Goal: Task Accomplishment & Management: Manage account settings

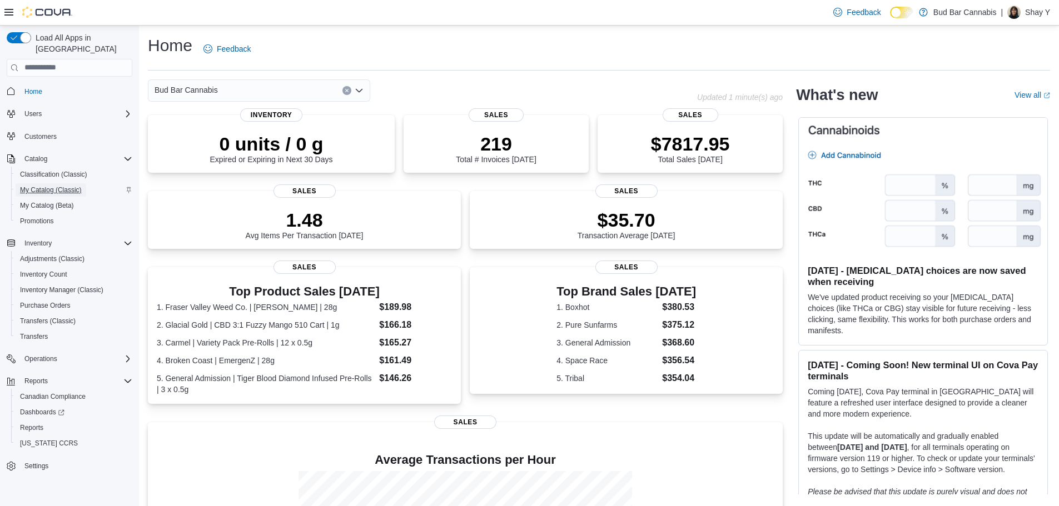
click at [50, 186] on span "My Catalog (Classic)" at bounding box center [51, 190] width 62 height 9
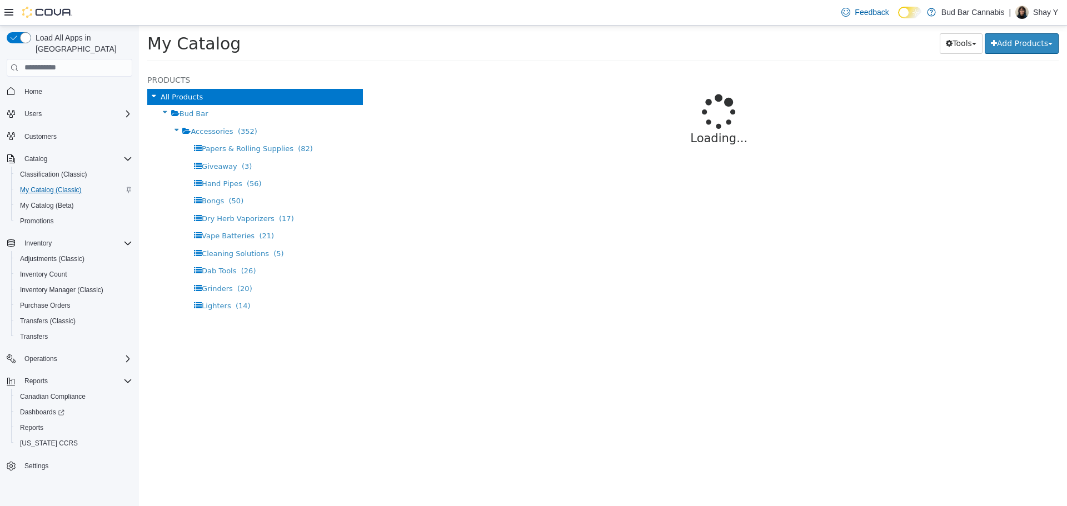
select select "**********"
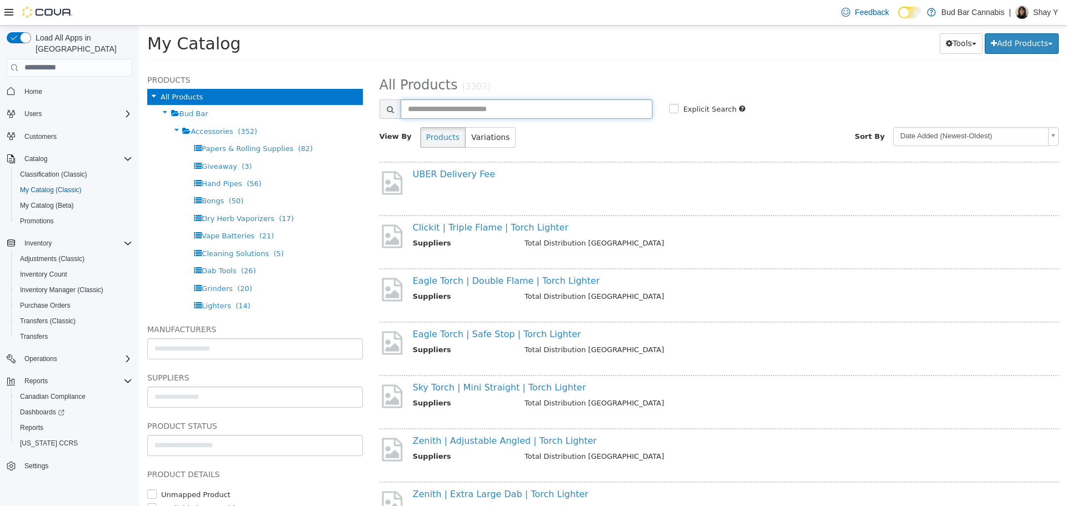
click at [468, 109] on input "text" at bounding box center [527, 108] width 252 height 19
type input "**********"
select select "**********"
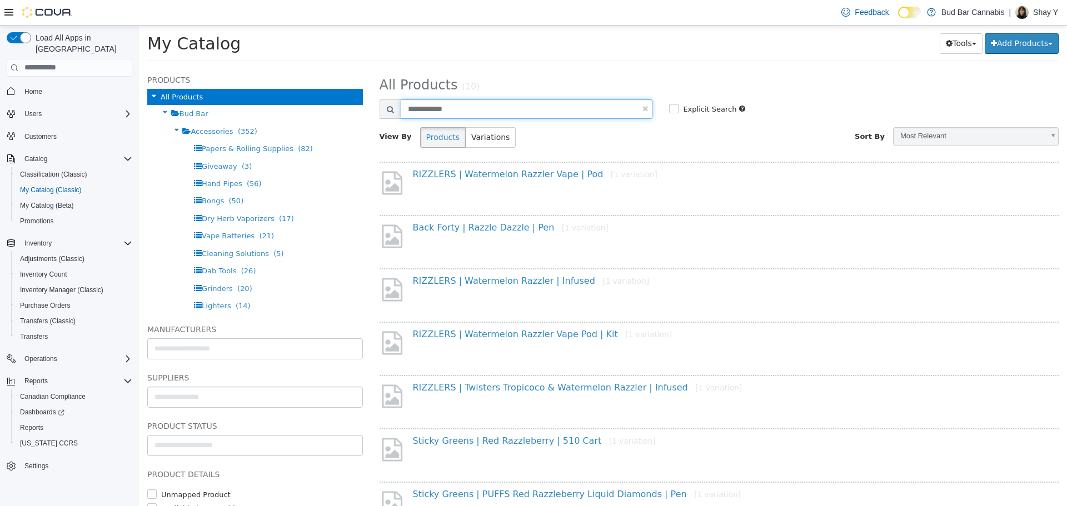
click at [437, 108] on input "**********" at bounding box center [527, 108] width 252 height 19
type input "**********"
select select "**********"
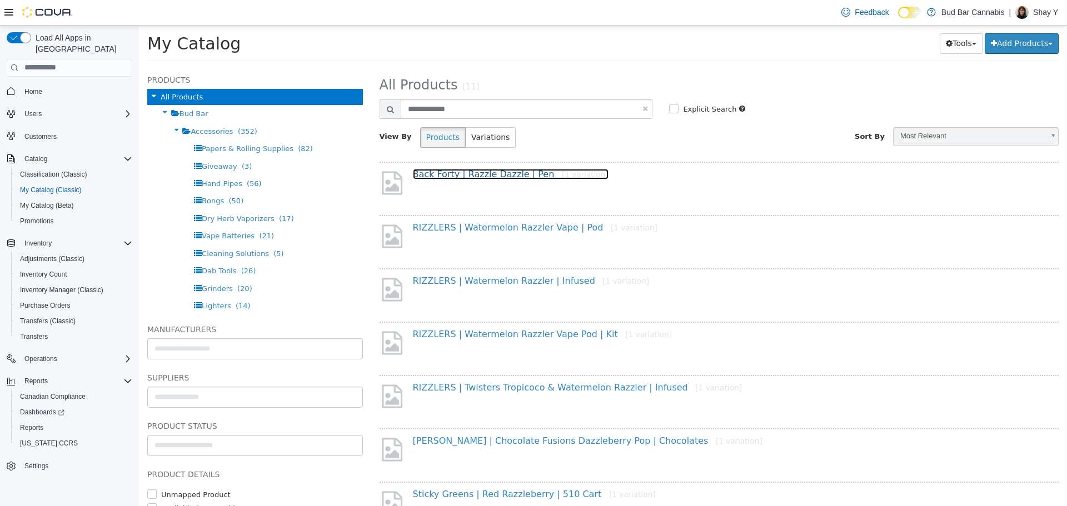
click at [478, 172] on link "Back Forty | Razzle Dazzle | Pen [1 variation]" at bounding box center [511, 173] width 196 height 11
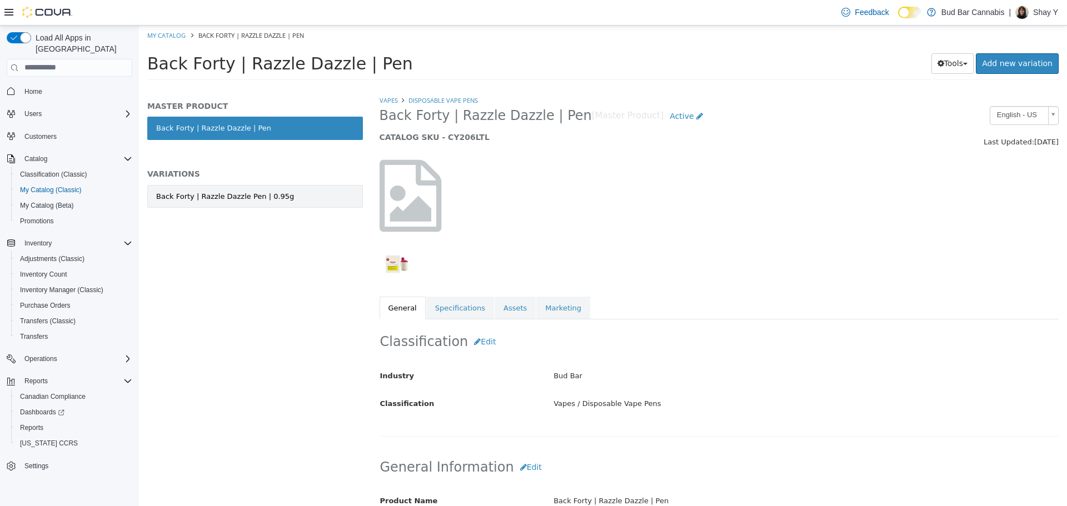
click at [280, 197] on link "Back Forty | Razzle Dazzle Pen | 0.95g" at bounding box center [255, 195] width 216 height 23
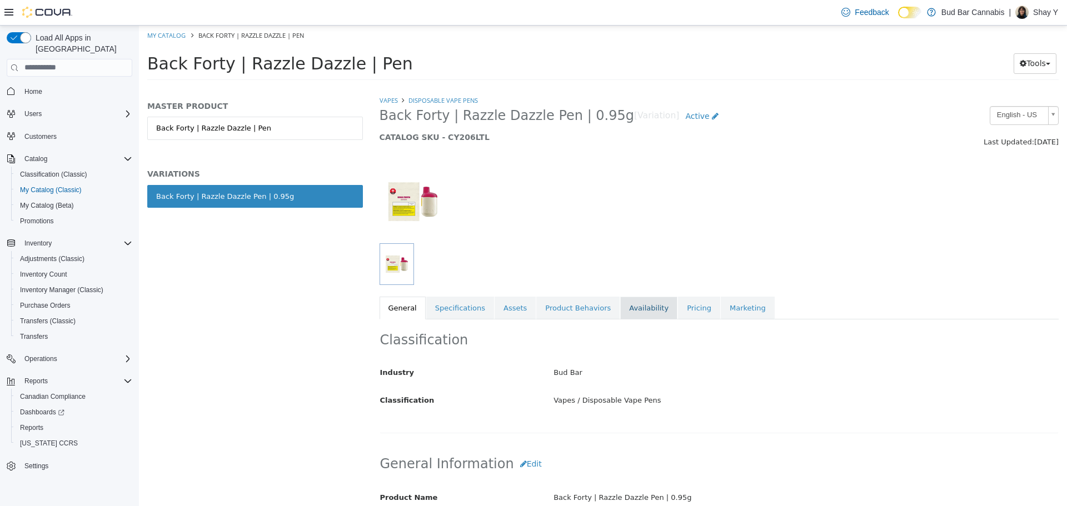
click at [620, 303] on link "Availability" at bounding box center [648, 307] width 57 height 23
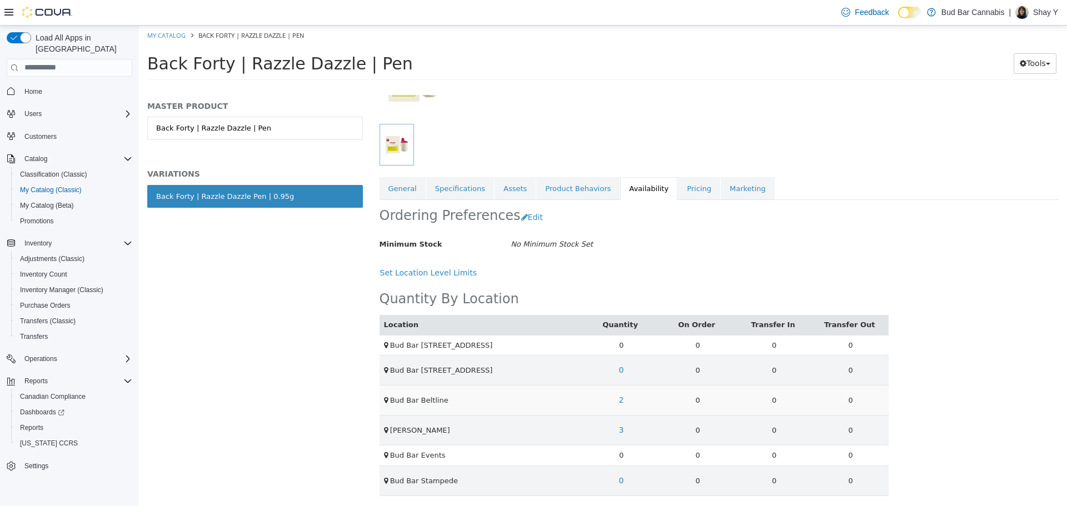
scroll to position [121, 0]
click at [622, 398] on link "2" at bounding box center [621, 398] width 17 height 21
drag, startPoint x: 601, startPoint y: 350, endPoint x: 558, endPoint y: 355, distance: 43.1
click at [558, 355] on td "2500922" at bounding box center [596, 350] width 76 height 21
copy link "2500922"
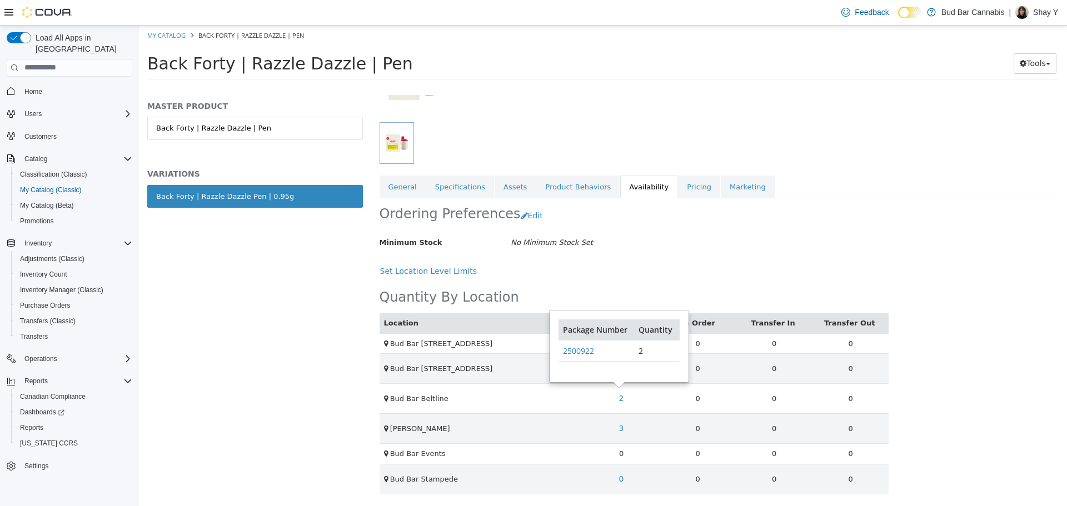
drag, startPoint x: 748, startPoint y: 290, endPoint x: 549, endPoint y: 222, distance: 210.9
click at [748, 290] on div "Location Quantity On Order Transfer In Transfer Out Bud Bar 10 ST NW 0 0 0 0 Bu…" at bounding box center [635, 387] width 510 height 213
click at [58, 284] on span "Inventory Manager (Classic)" at bounding box center [61, 289] width 83 height 13
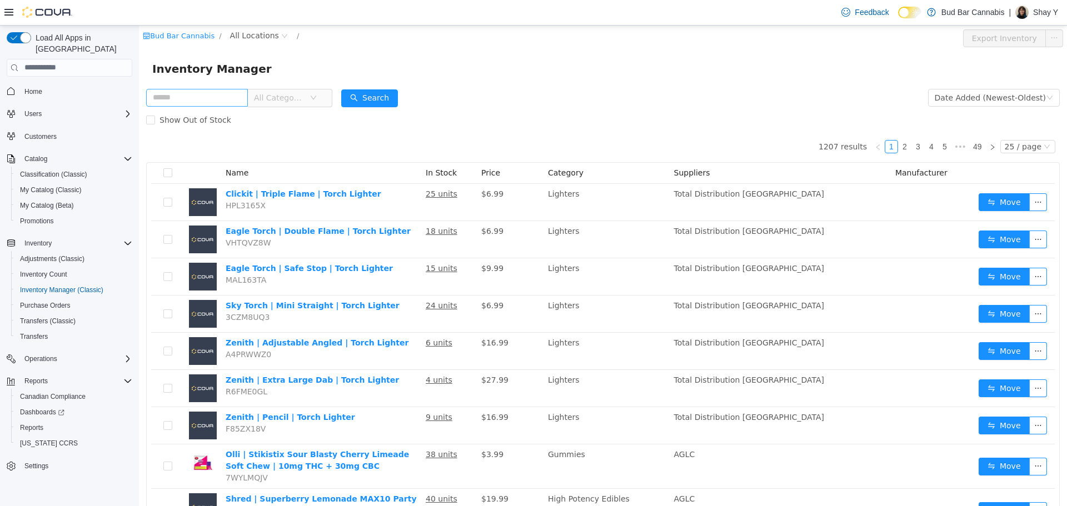
click at [198, 92] on input "text" at bounding box center [197, 97] width 102 height 18
click at [239, 34] on span "All Locations" at bounding box center [254, 35] width 49 height 12
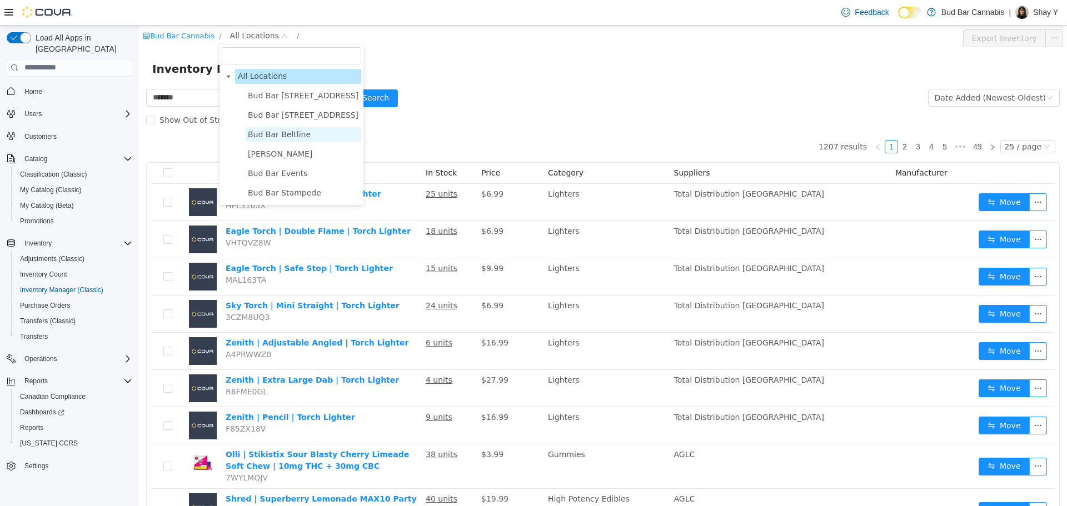
click at [290, 134] on span "Bud Bar Beltline" at bounding box center [279, 133] width 63 height 9
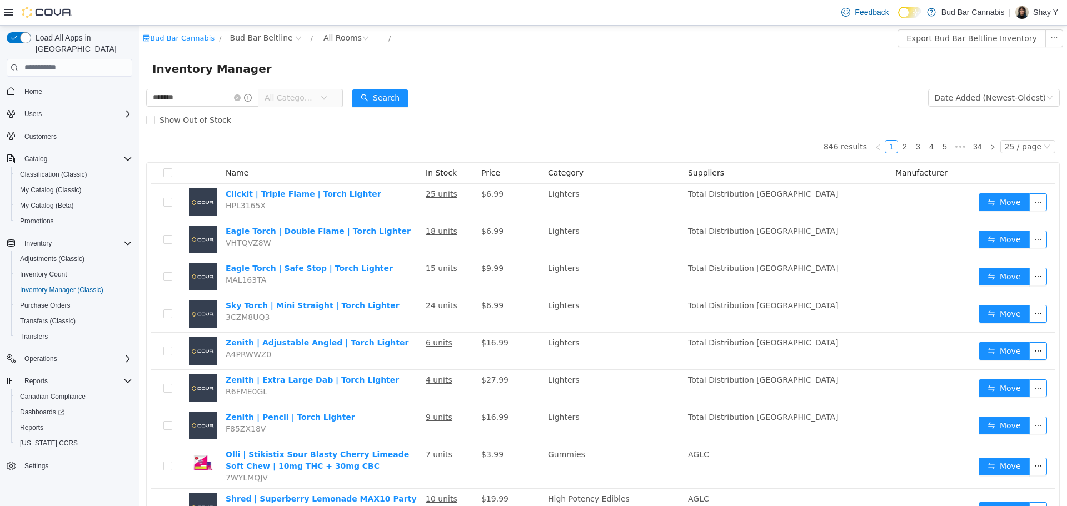
click at [313, 101] on span "All Categories" at bounding box center [290, 97] width 51 height 11
click at [323, 37] on div "All Rooms" at bounding box center [342, 37] width 38 height 17
click at [475, 73] on div "Inventory Manager" at bounding box center [602, 68] width 901 height 18
click at [186, 100] on input "******" at bounding box center [202, 97] width 112 height 18
type input "**********"
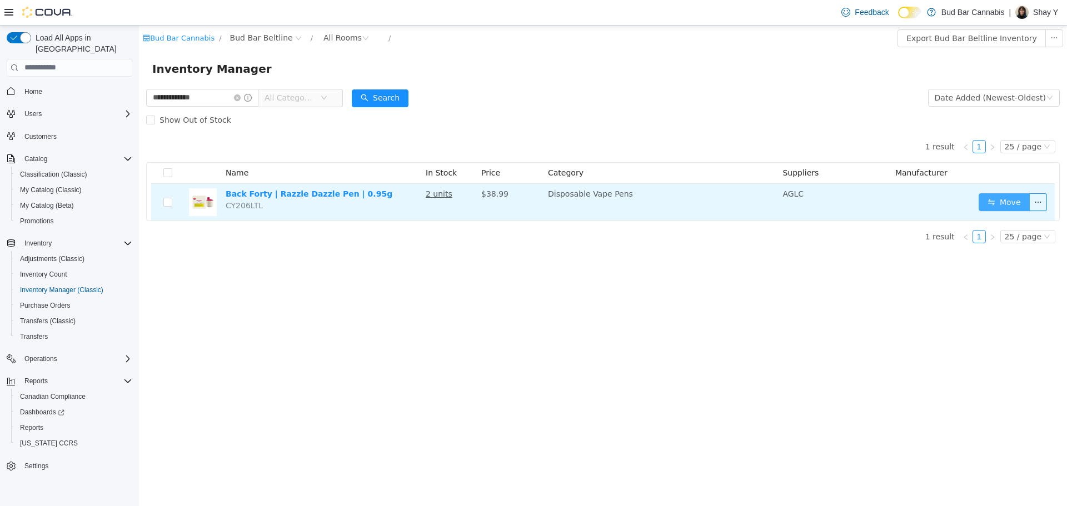
click at [1011, 203] on button "Move" at bounding box center [1004, 202] width 51 height 18
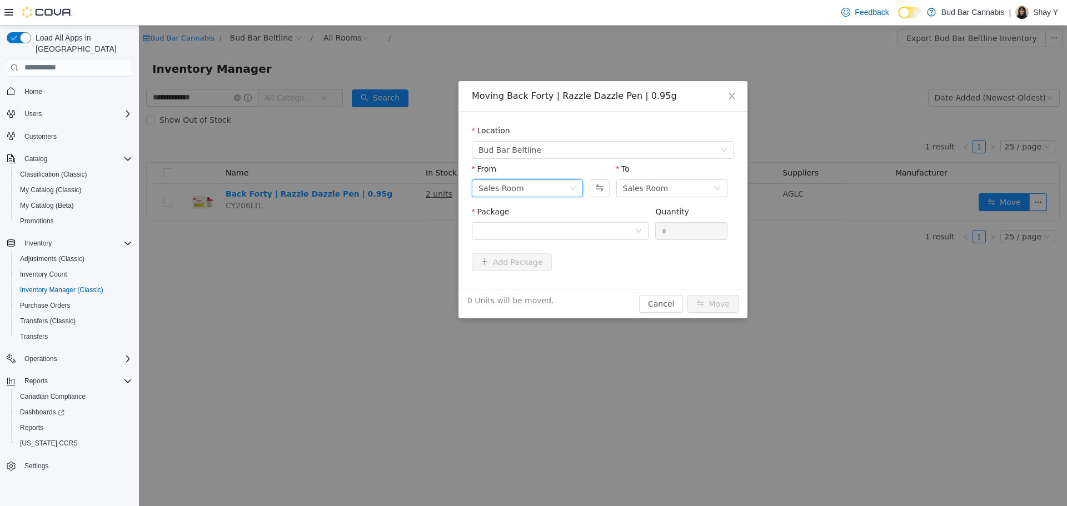
click at [542, 185] on div "Sales Room" at bounding box center [523, 187] width 91 height 17
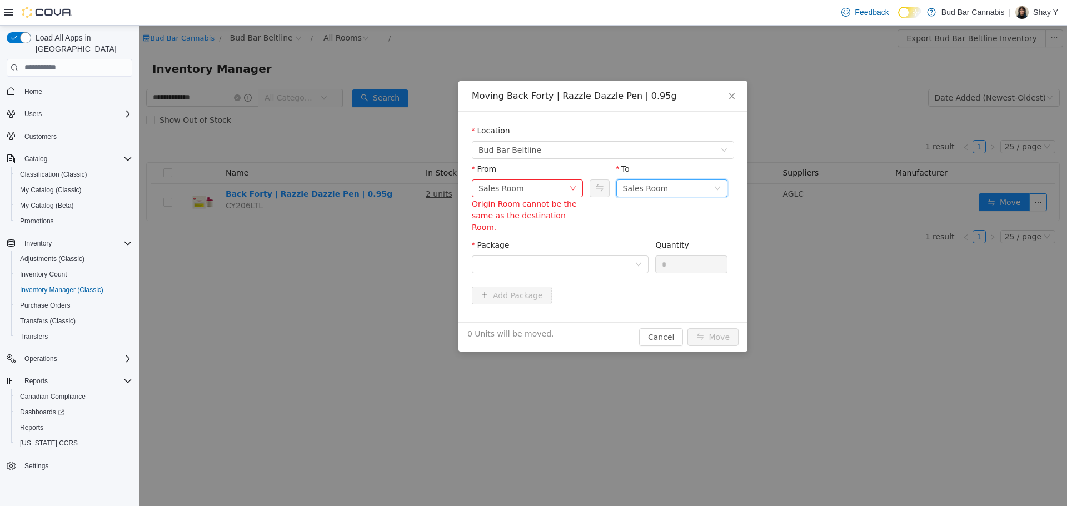
click at [686, 184] on div "Sales Room" at bounding box center [668, 187] width 91 height 17
click at [662, 245] on li "Product Return Room" at bounding box center [671, 246] width 111 height 18
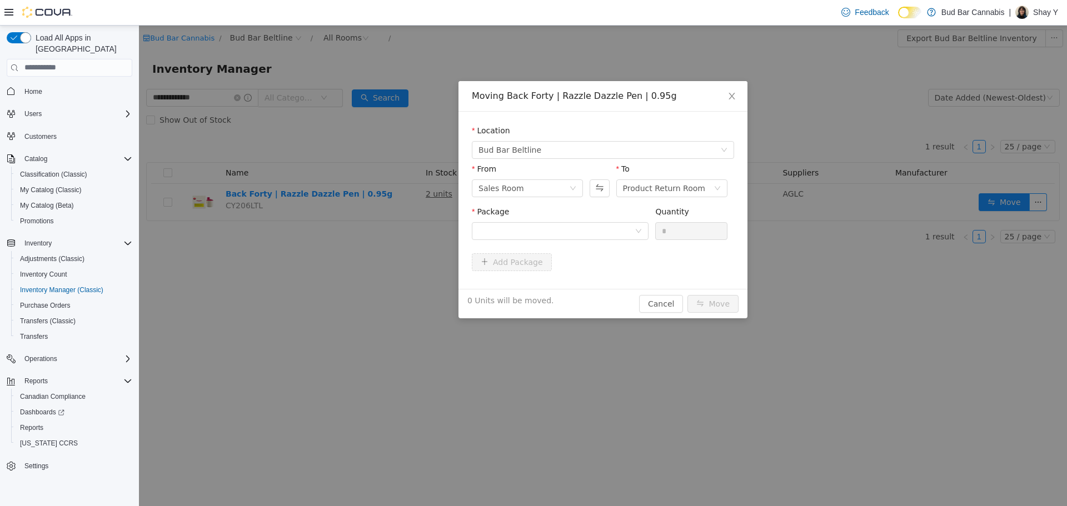
click at [541, 250] on div "Package Quantity *" at bounding box center [603, 229] width 262 height 47
click at [526, 236] on div at bounding box center [556, 230] width 156 height 17
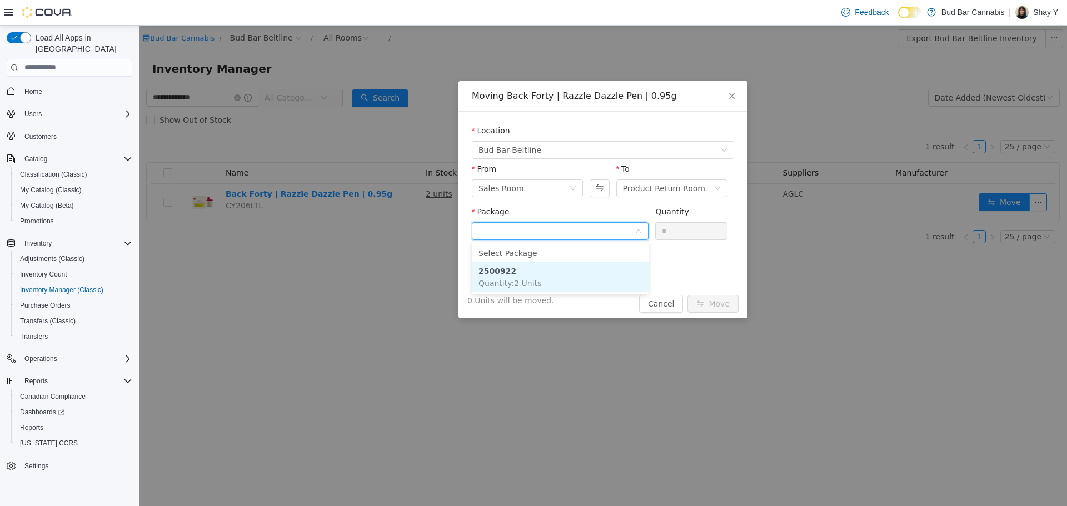
click at [544, 275] on li "2500922 Quantity : 2 Units" at bounding box center [560, 277] width 177 height 30
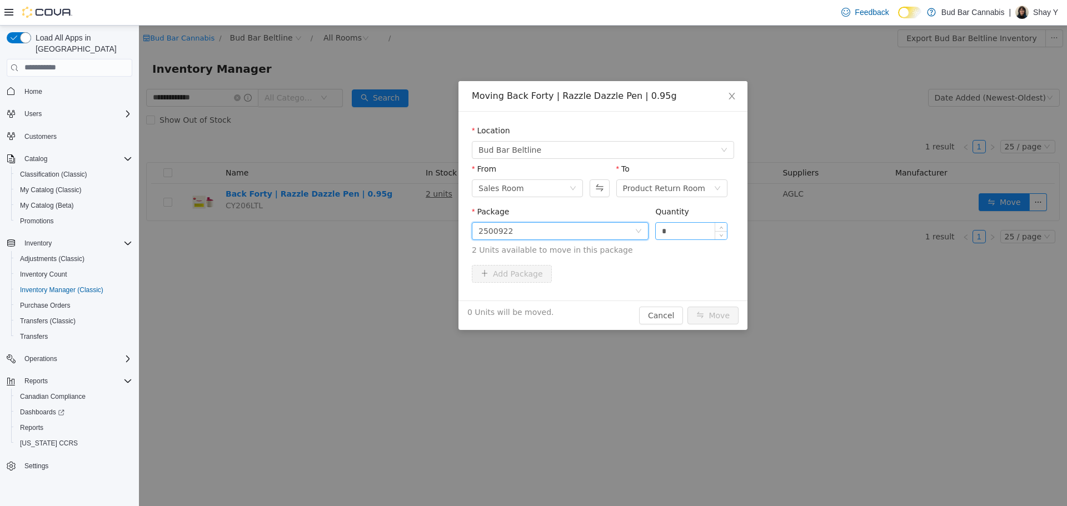
click at [673, 234] on input "*" at bounding box center [691, 230] width 71 height 17
type input "*"
click at [706, 316] on button "Move" at bounding box center [712, 315] width 51 height 18
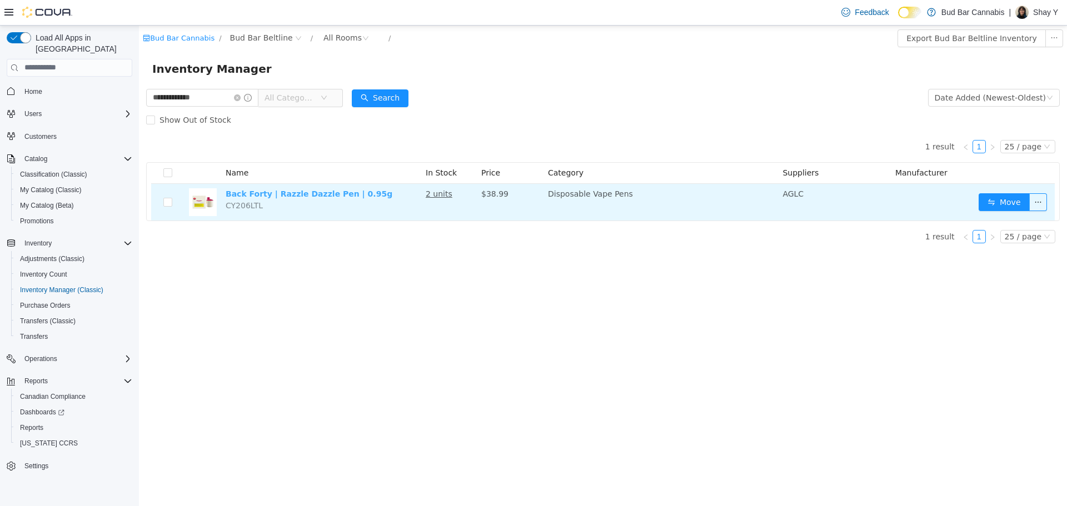
click at [282, 197] on link "Back Forty | Razzle Dazzle Pen | 0.95g" at bounding box center [309, 193] width 167 height 9
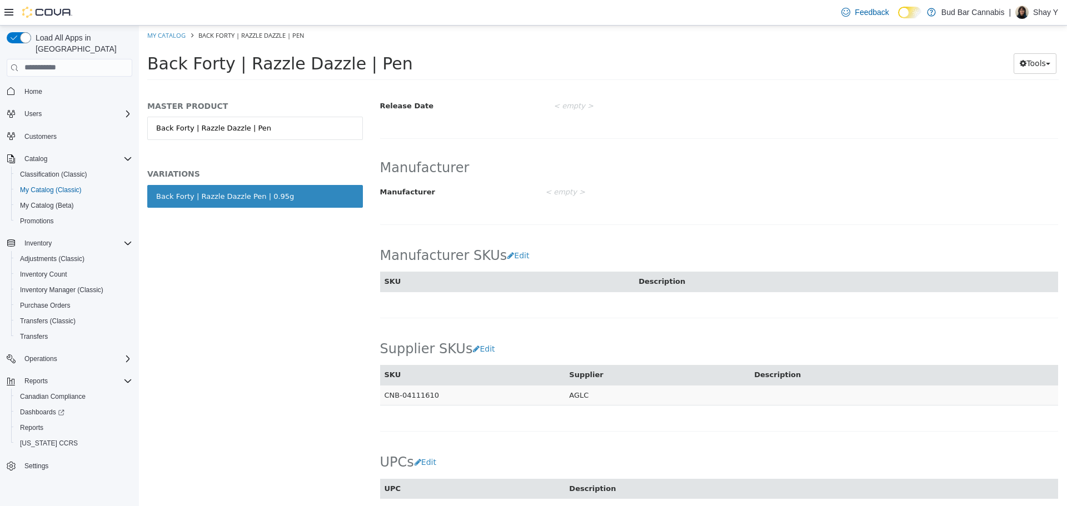
drag, startPoint x: 1066, startPoint y: 159, endPoint x: 1045, endPoint y: 362, distance: 204.0
click at [1064, 366] on div "Vapes Disposable Vape Pens Back Forty | Razzle Dazzle Pen | 0.95g [Variation] A…" at bounding box center [719, 299] width 696 height 411
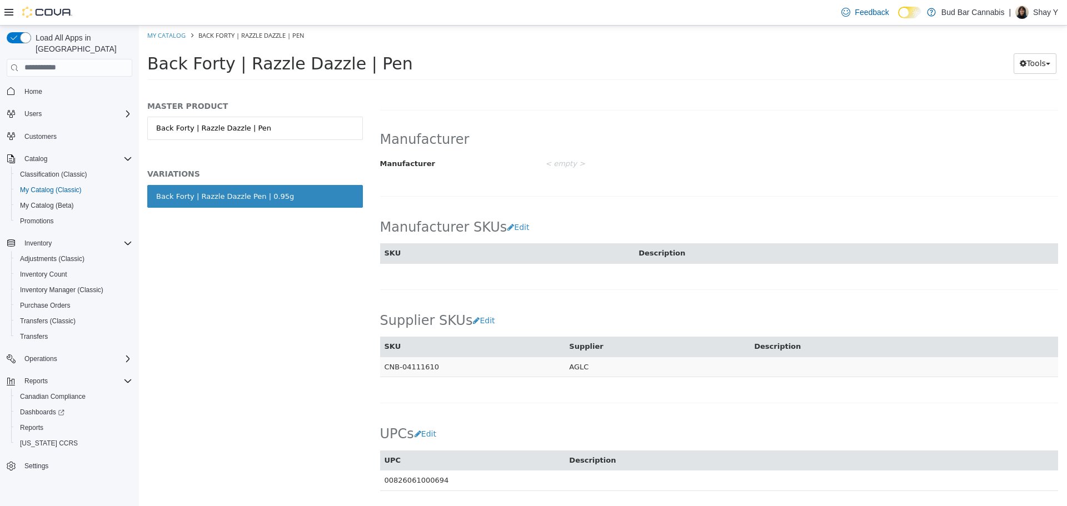
drag, startPoint x: 438, startPoint y: 365, endPoint x: 386, endPoint y: 369, distance: 53.0
click at [386, 369] on td "CNB-04111610" at bounding box center [472, 366] width 185 height 21
copy td "CNB-04111610"
